Goal: Task Accomplishment & Management: Manage account settings

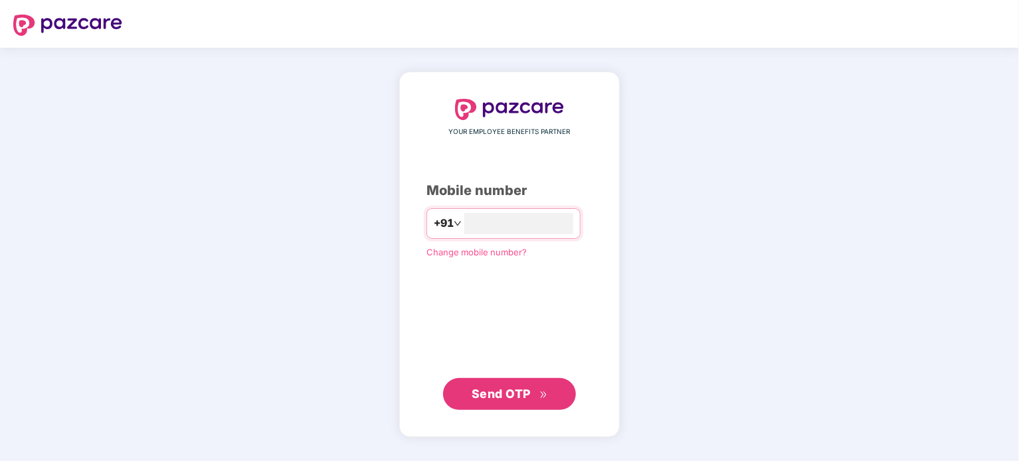
type input "**********"
click at [499, 396] on span "Send OTP" at bounding box center [500, 393] width 59 height 14
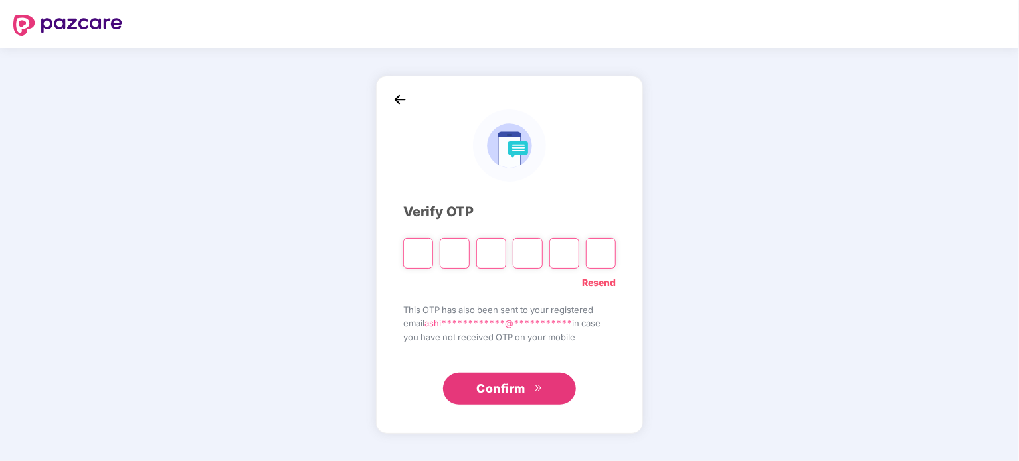
type input "*"
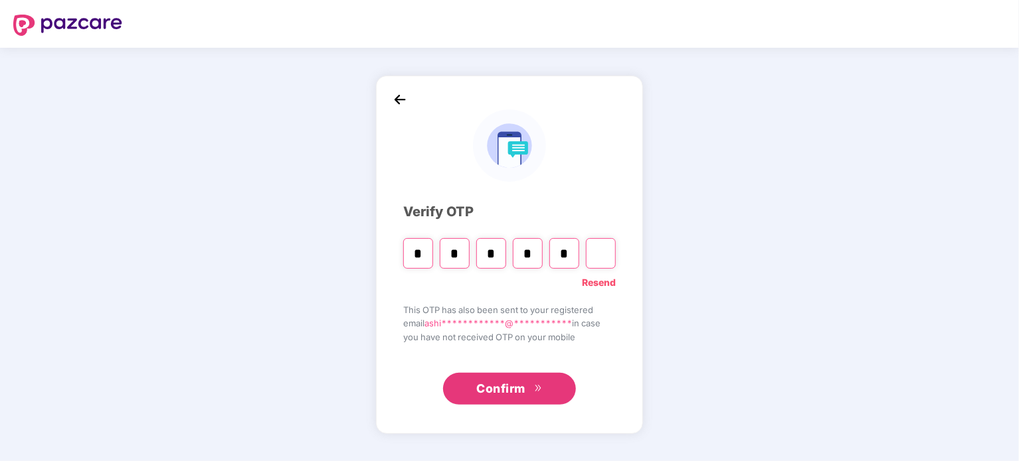
type input "*"
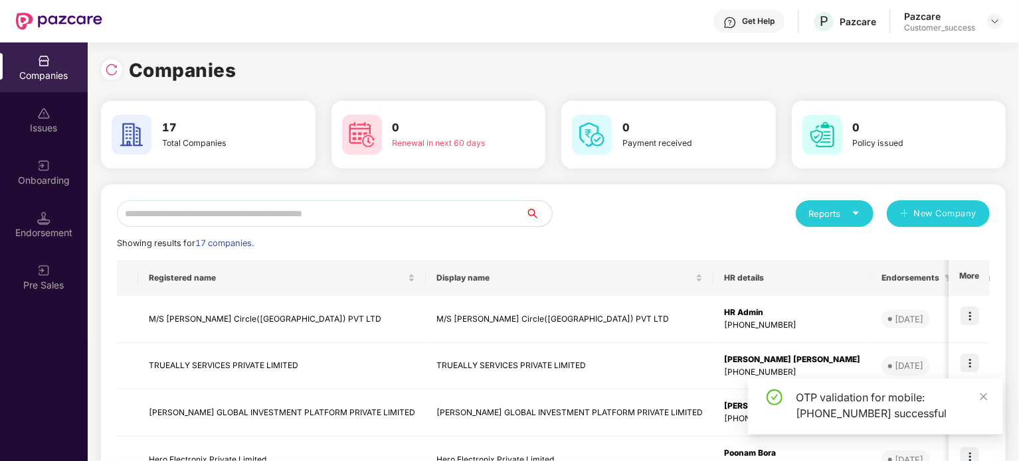
click at [428, 219] on input "text" at bounding box center [321, 214] width 408 height 27
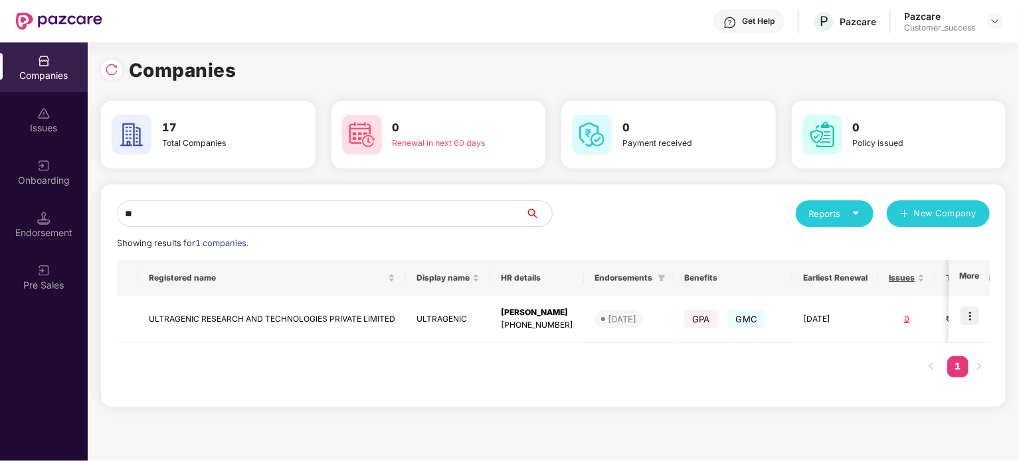
type input "*"
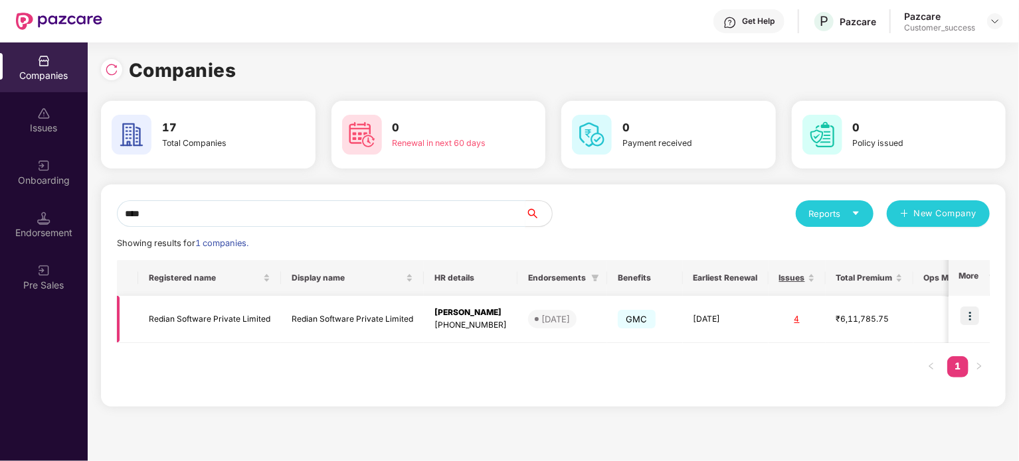
type input "****"
click at [969, 317] on img at bounding box center [969, 316] width 19 height 19
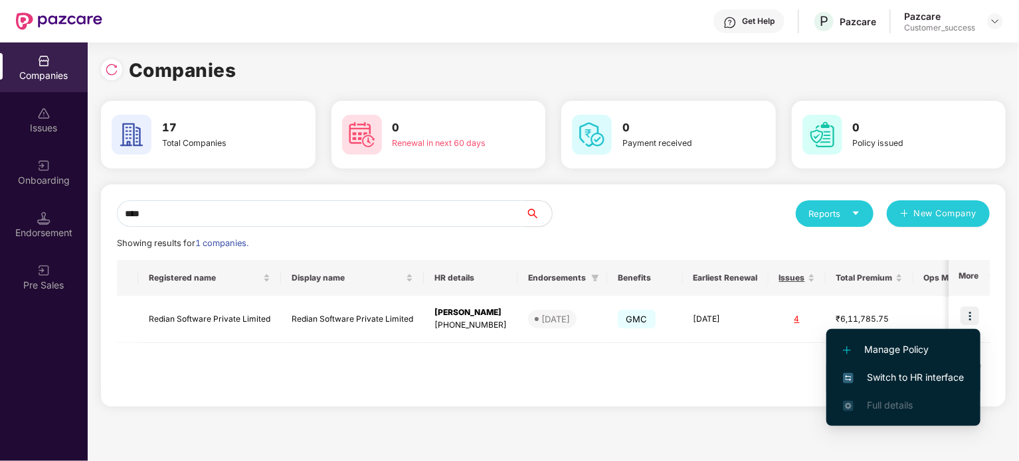
click at [880, 380] on span "Switch to HR interface" at bounding box center [903, 378] width 121 height 15
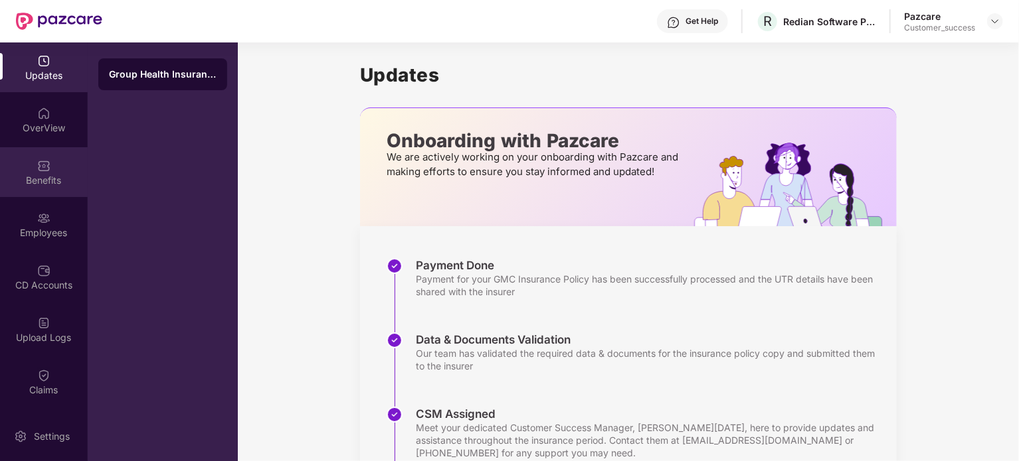
click at [45, 167] on img at bounding box center [43, 165] width 13 height 13
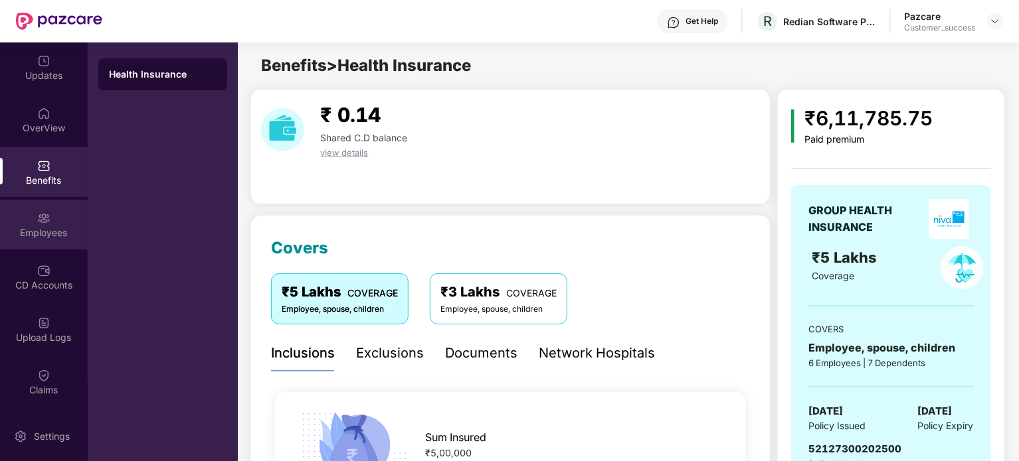
click at [32, 230] on div "Employees" at bounding box center [44, 232] width 88 height 13
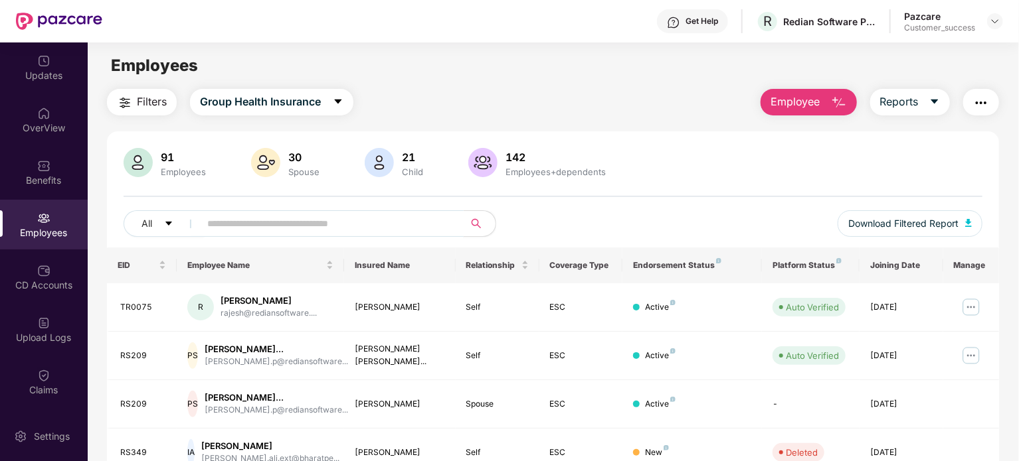
click at [242, 225] on input "text" at bounding box center [326, 224] width 238 height 20
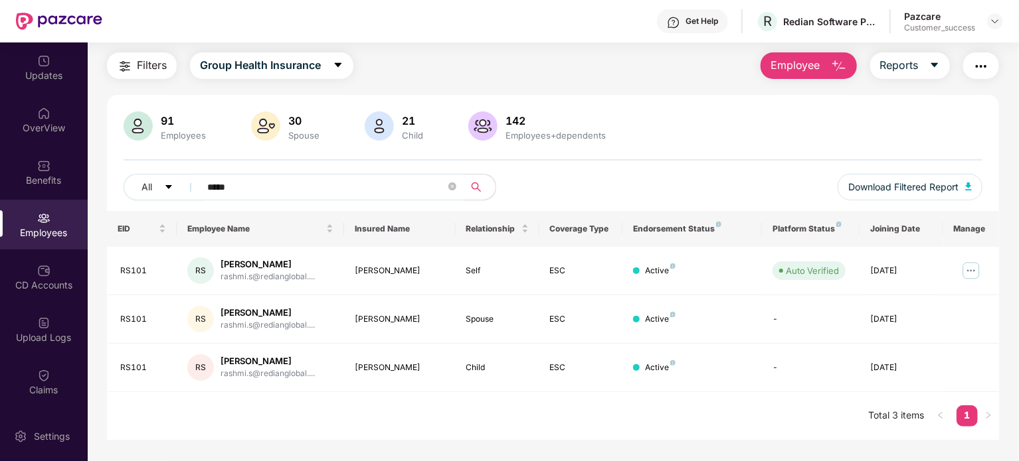
scroll to position [42, 0]
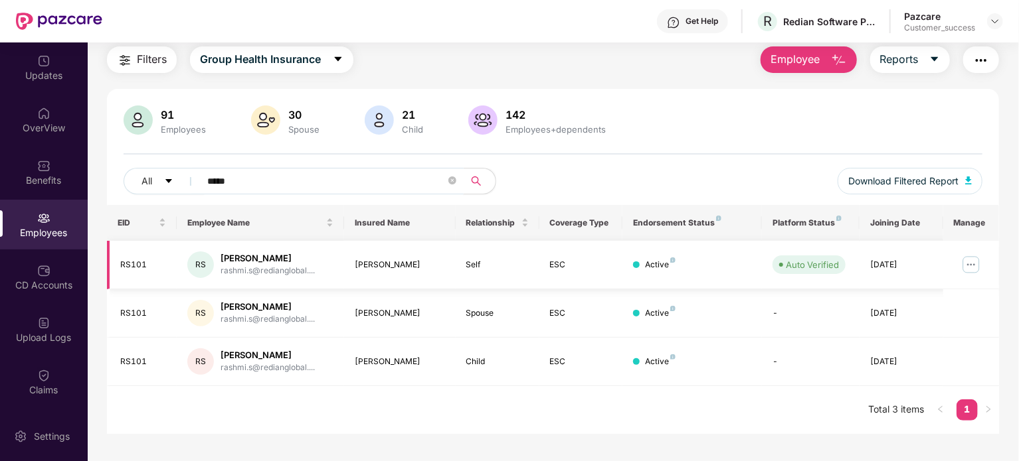
type input "*****"
click at [966, 262] on img at bounding box center [970, 264] width 21 height 21
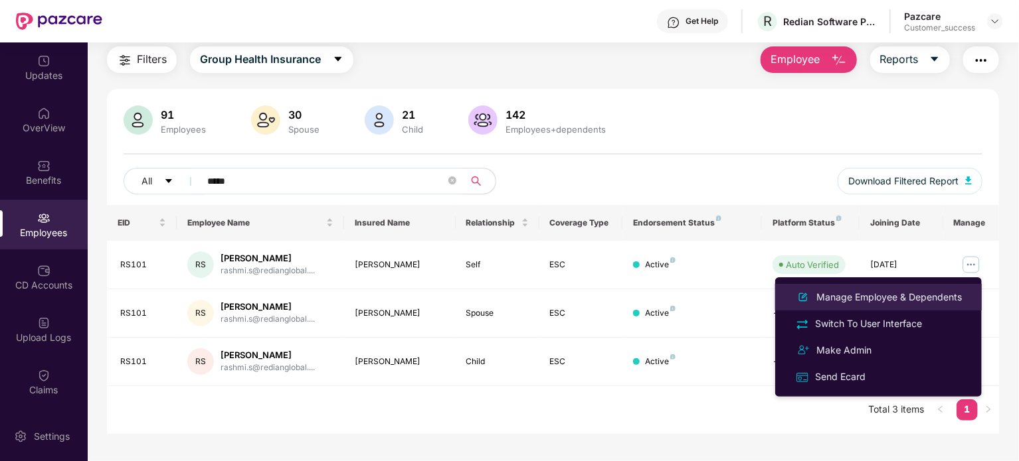
click at [878, 297] on div "Manage Employee & Dependents" at bounding box center [888, 297] width 151 height 15
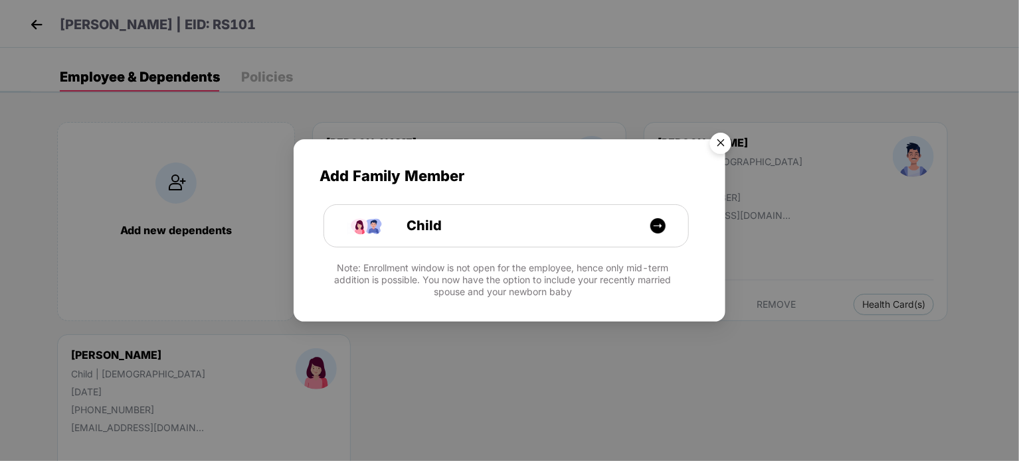
click at [719, 148] on img "Close" at bounding box center [720, 145] width 37 height 37
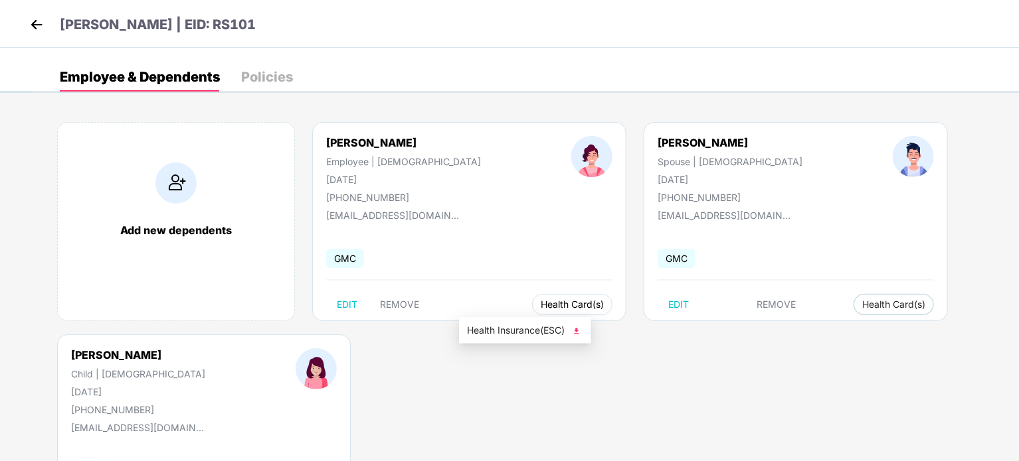
click at [540, 302] on span "Health Card(s)" at bounding box center [571, 304] width 63 height 7
click at [513, 331] on span "Health Insurance(ESC)" at bounding box center [525, 330] width 116 height 15
